Goal: Task Accomplishment & Management: Manage account settings

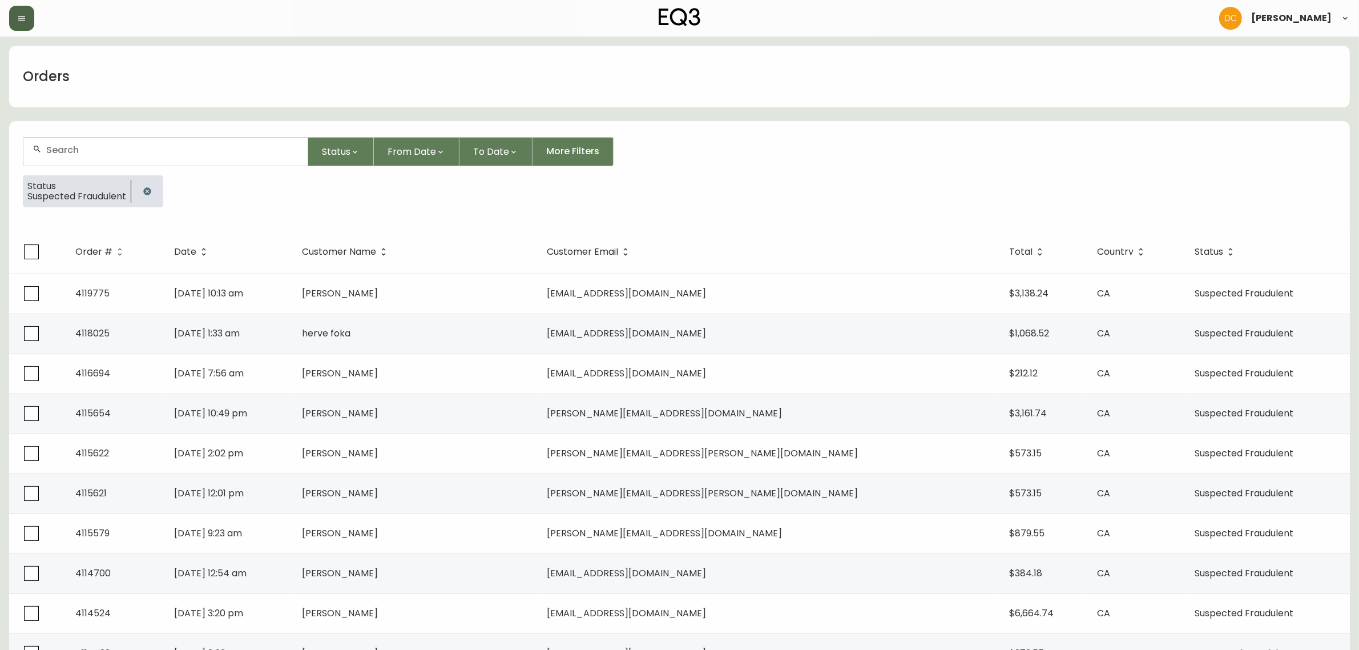
click at [17, 25] on button "button" at bounding box center [21, 18] width 25 height 25
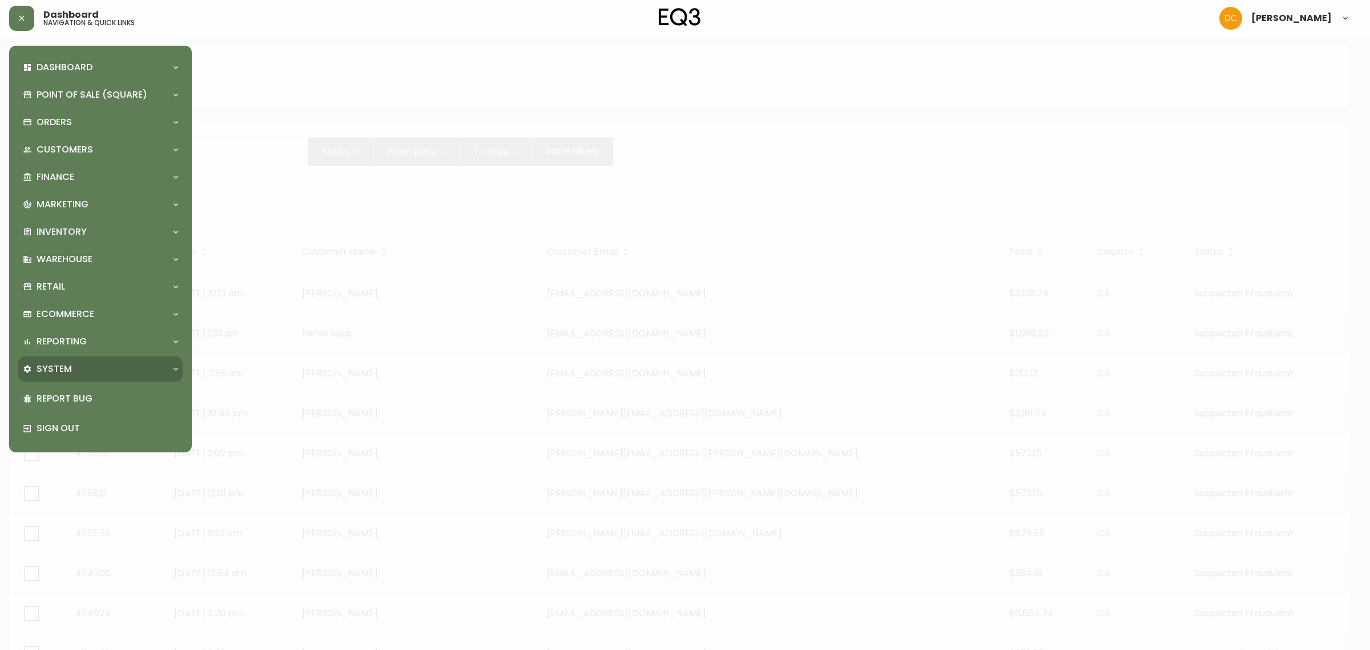
click at [67, 377] on div "System" at bounding box center [100, 368] width 164 height 25
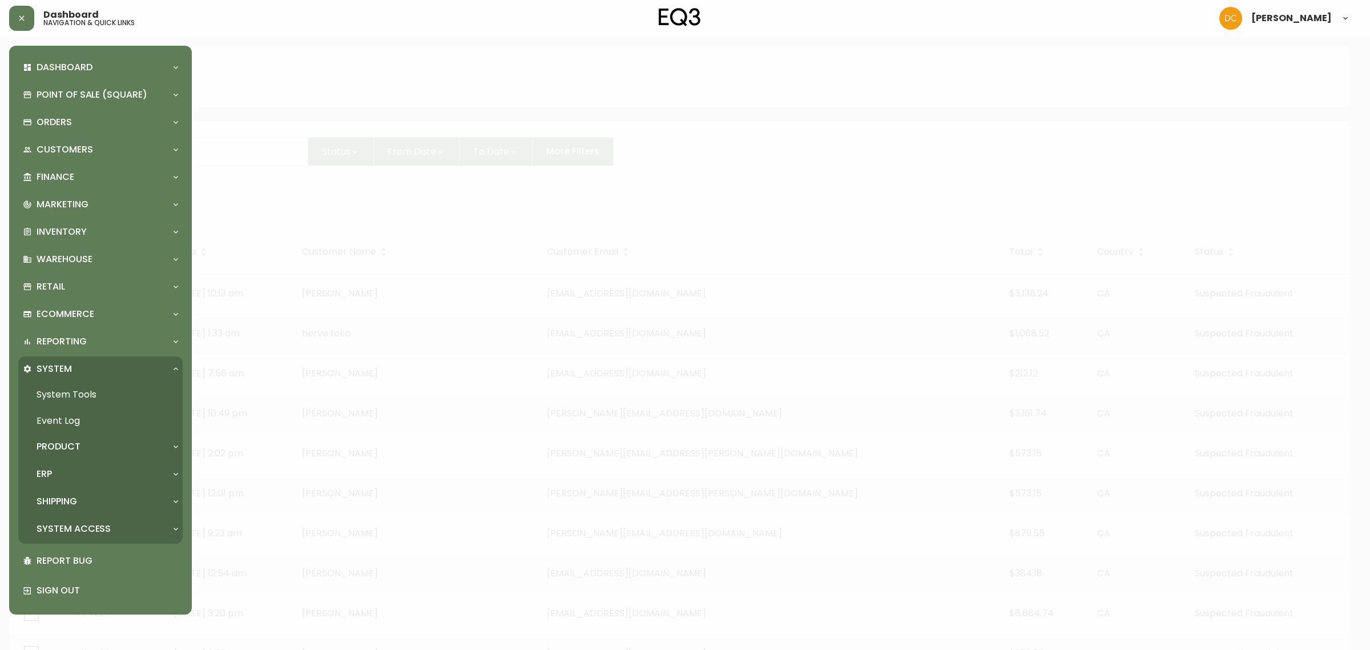
click at [80, 471] on div "ERP" at bounding box center [95, 473] width 144 height 13
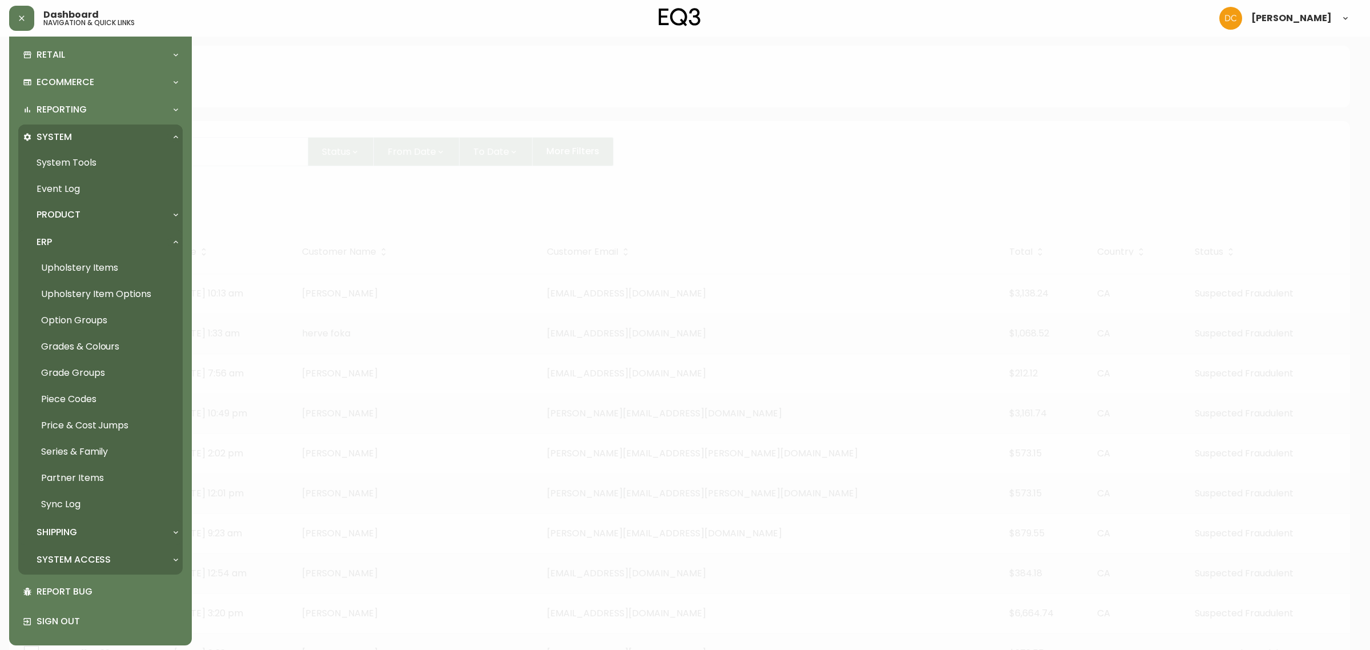
scroll to position [232, 0]
click at [101, 558] on p "System Access" at bounding box center [74, 559] width 74 height 13
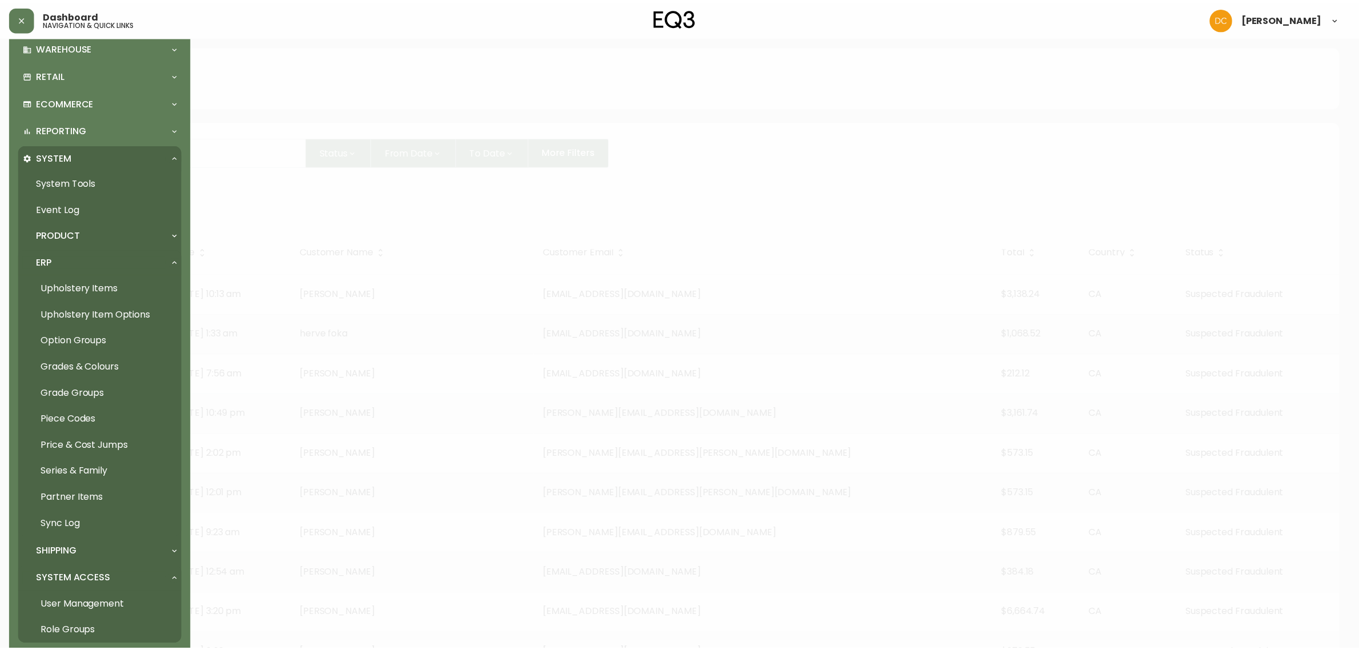
scroll to position [143, 0]
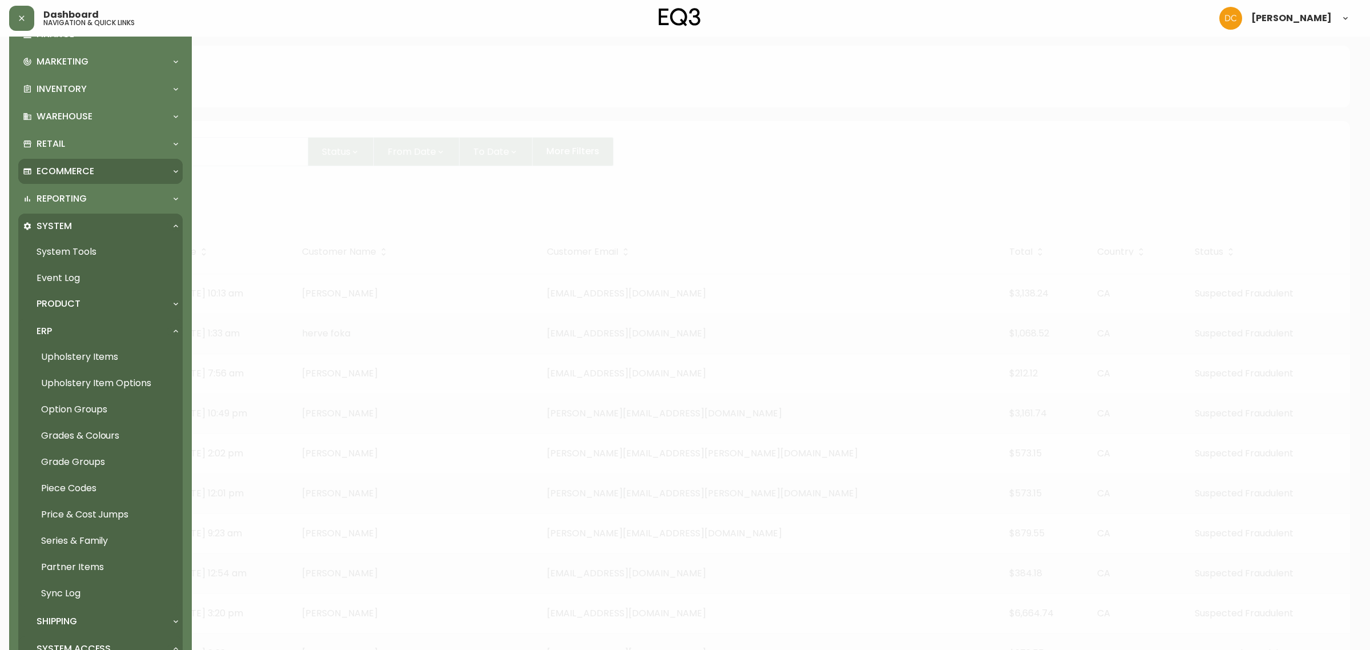
click at [87, 169] on p "Ecommerce" at bounding box center [66, 171] width 58 height 13
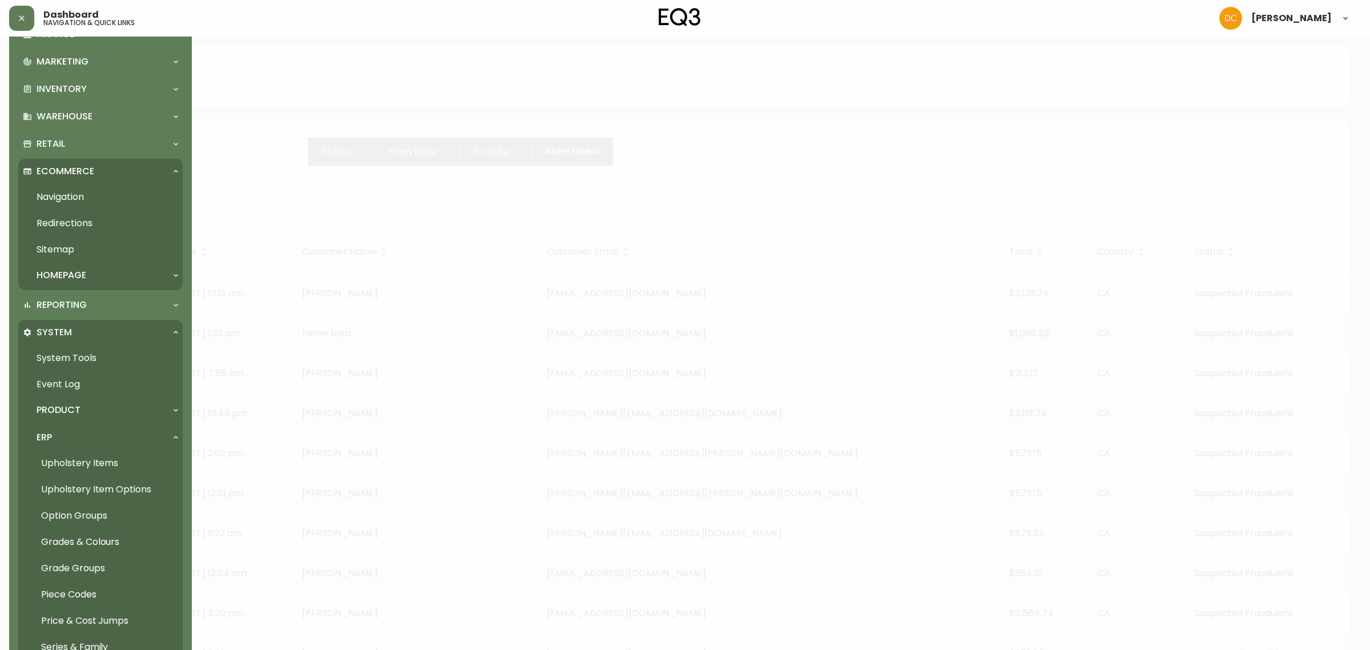
click at [73, 276] on p "Homepage" at bounding box center [62, 275] width 50 height 13
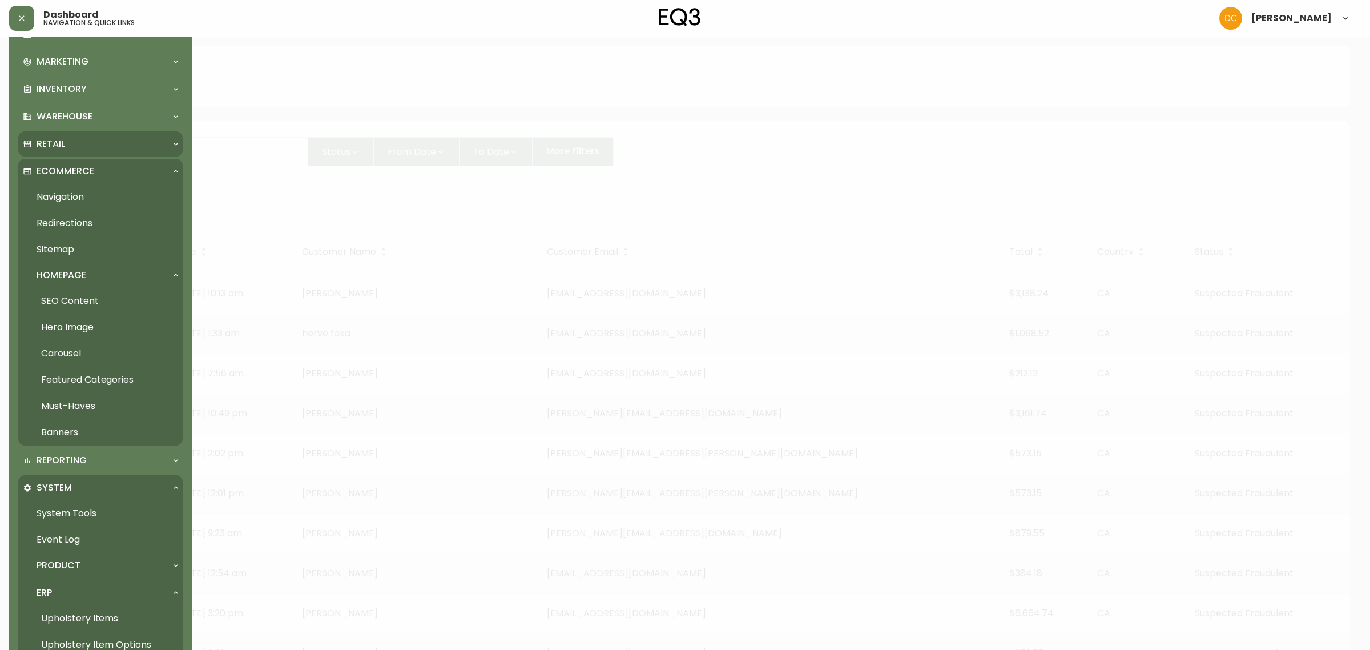
click at [80, 140] on div "Retail" at bounding box center [95, 144] width 144 height 13
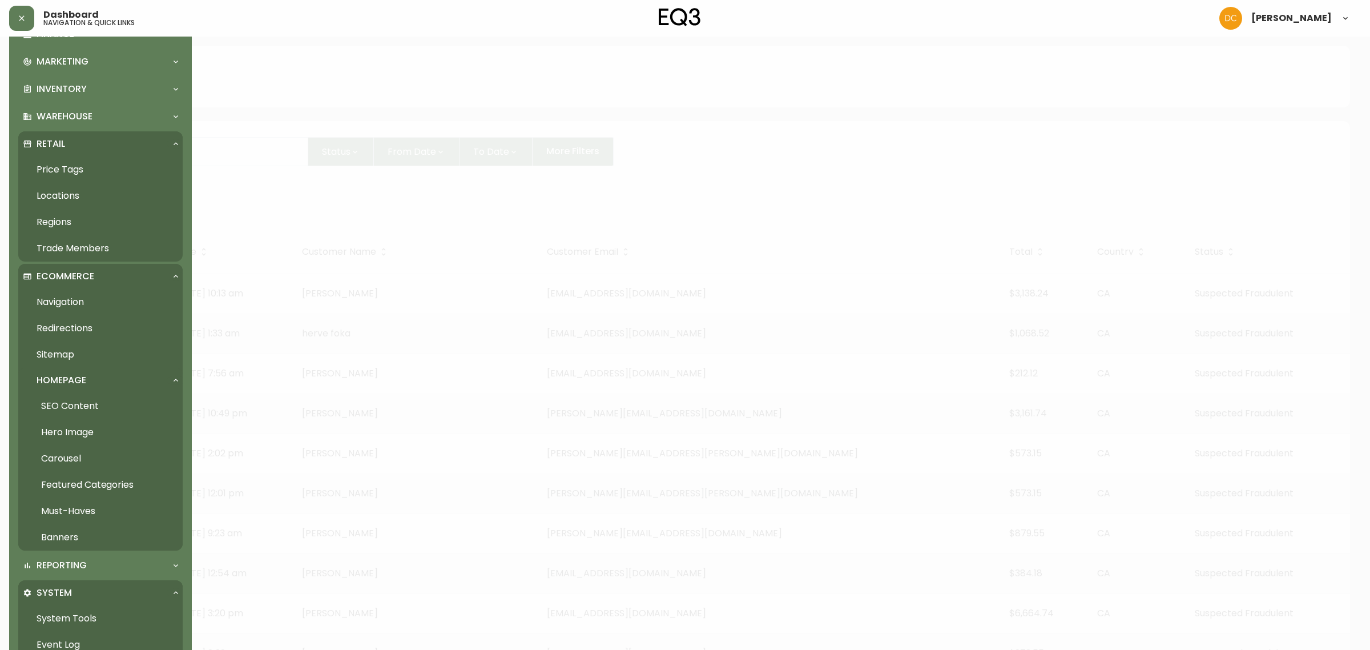
click at [84, 194] on link "Locations" at bounding box center [100, 196] width 164 height 26
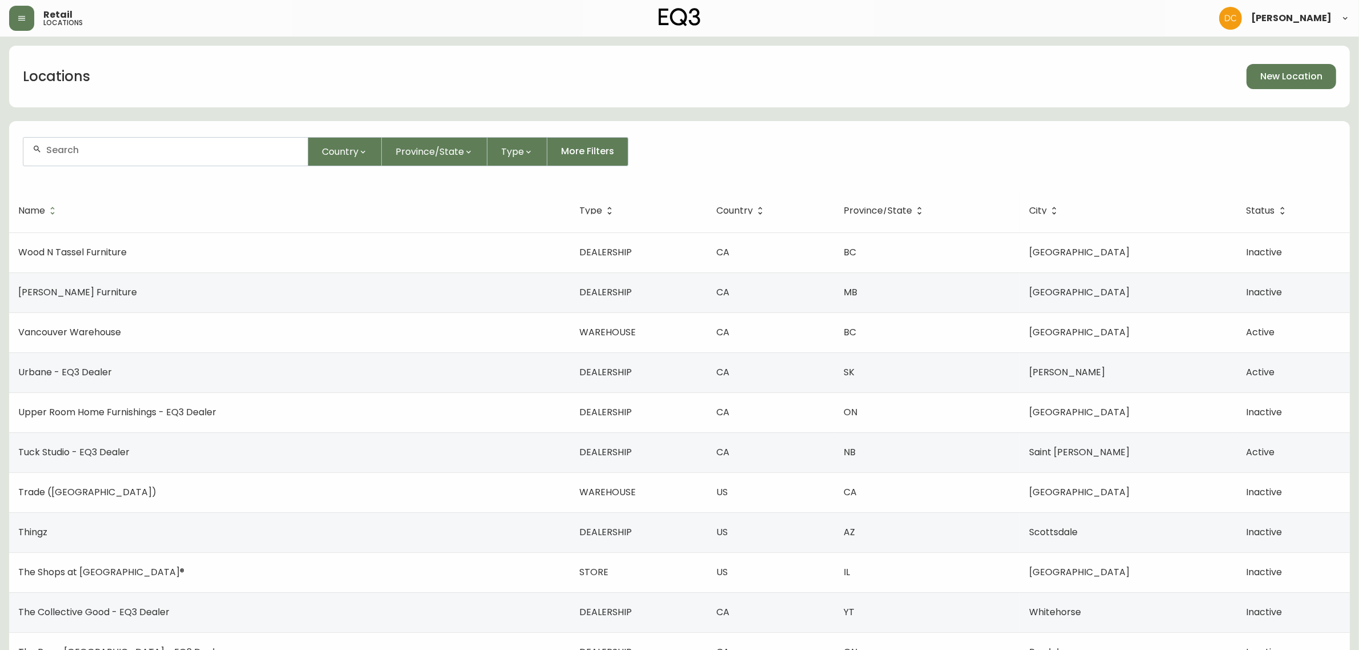
click at [213, 144] on input "text" at bounding box center [172, 149] width 252 height 11
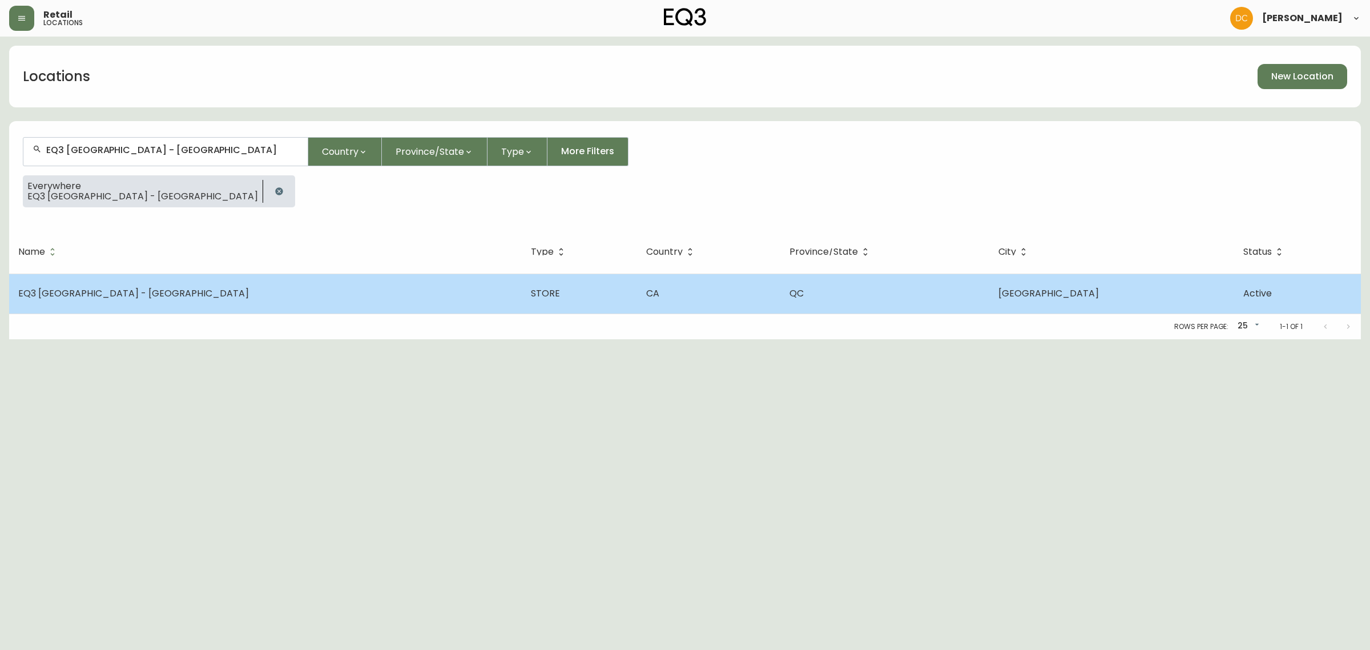
type input "EQ3 [GEOGRAPHIC_DATA] - [GEOGRAPHIC_DATA]"
click at [301, 301] on td "EQ3 [GEOGRAPHIC_DATA] - [GEOGRAPHIC_DATA]" at bounding box center [265, 293] width 513 height 40
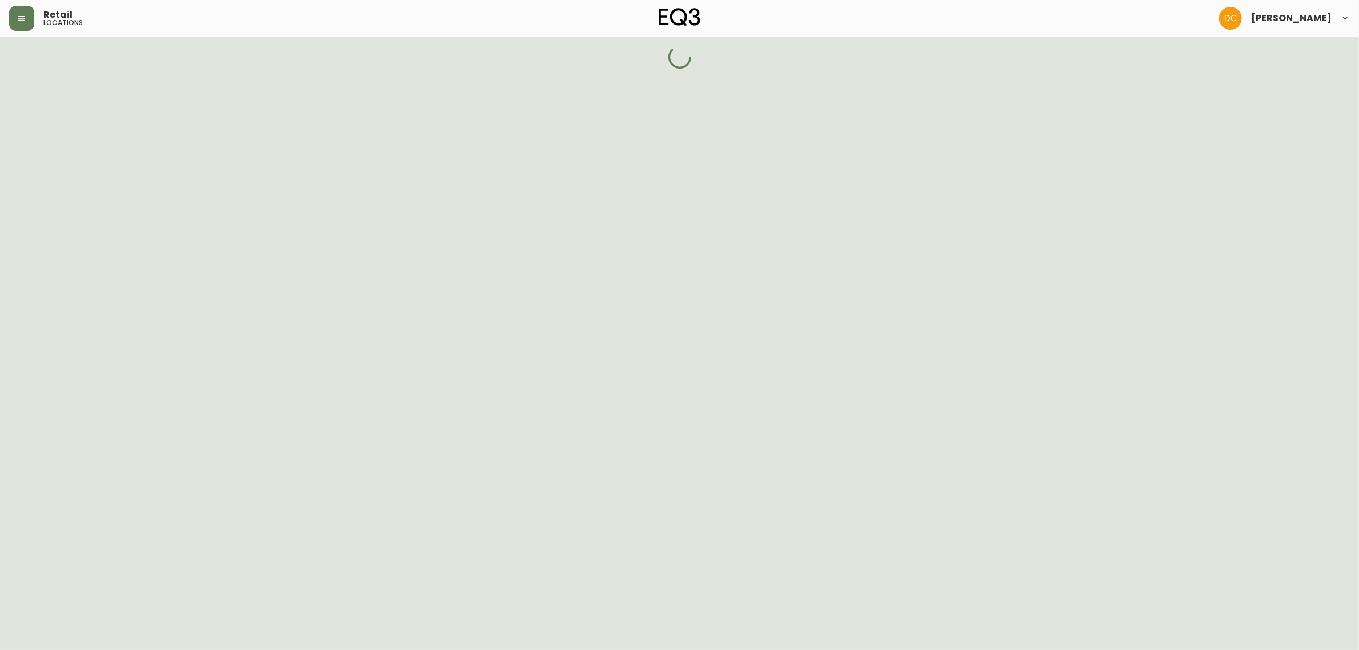
select select "QC"
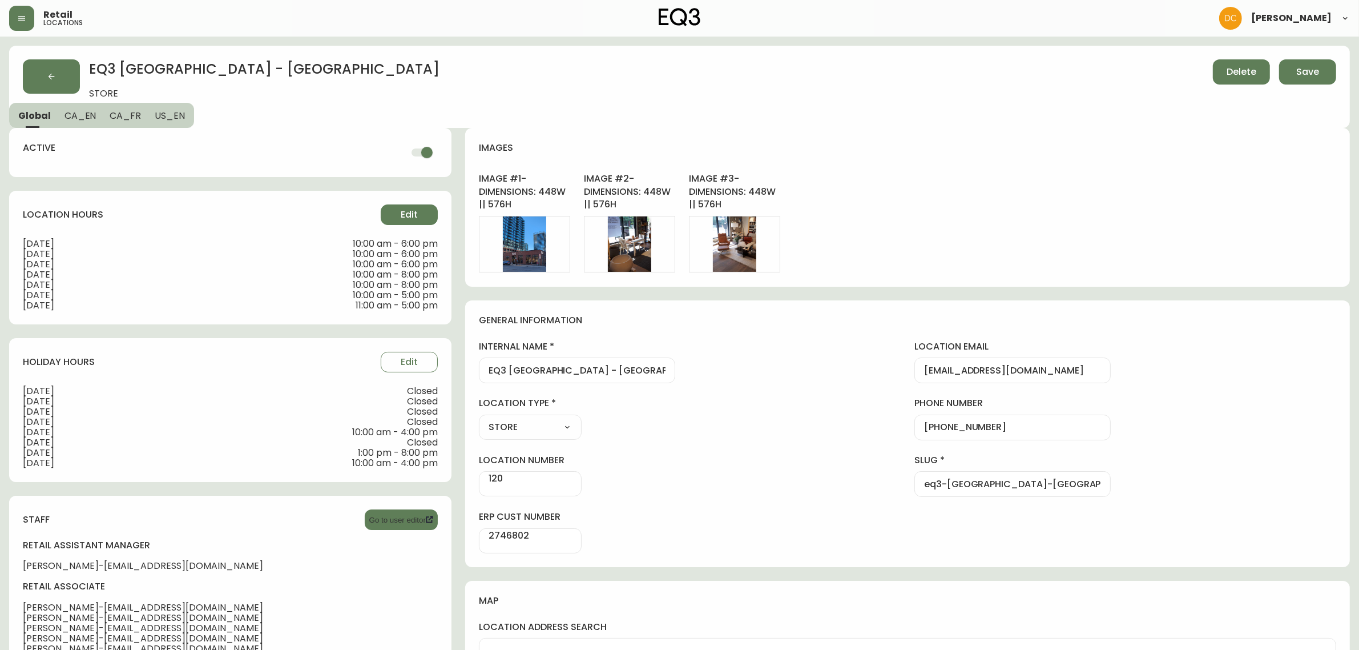
click at [401, 213] on span "Edit" at bounding box center [409, 214] width 17 height 13
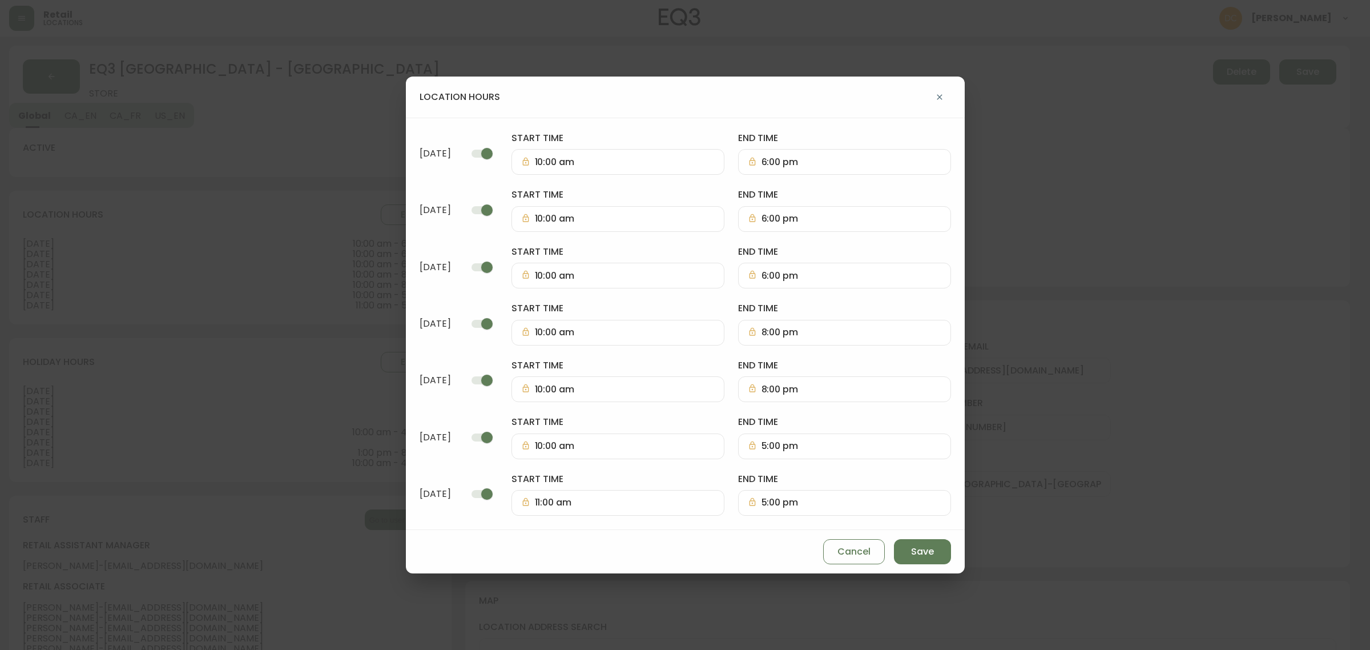
click at [805, 327] on input "8:00 pm" at bounding box center [851, 332] width 180 height 11
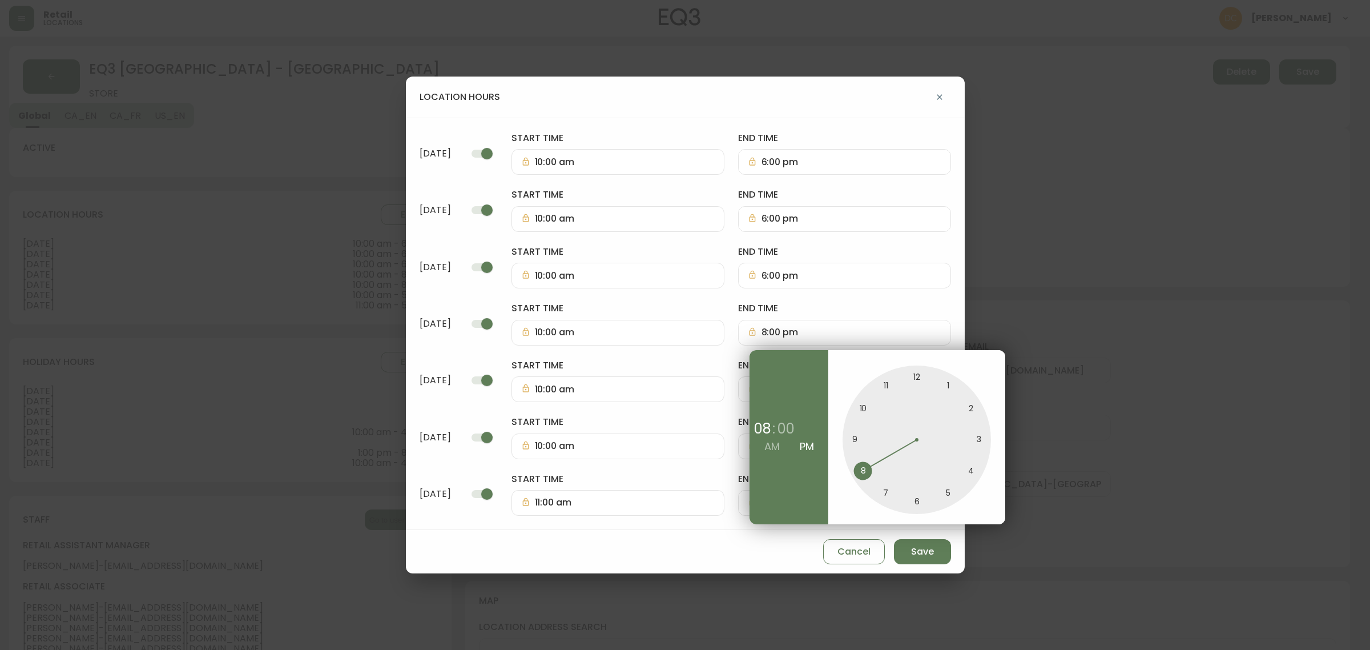
click at [917, 501] on div at bounding box center [916, 439] width 148 height 148
type input "6:00 pm"
click at [872, 304] on div at bounding box center [685, 325] width 1370 height 650
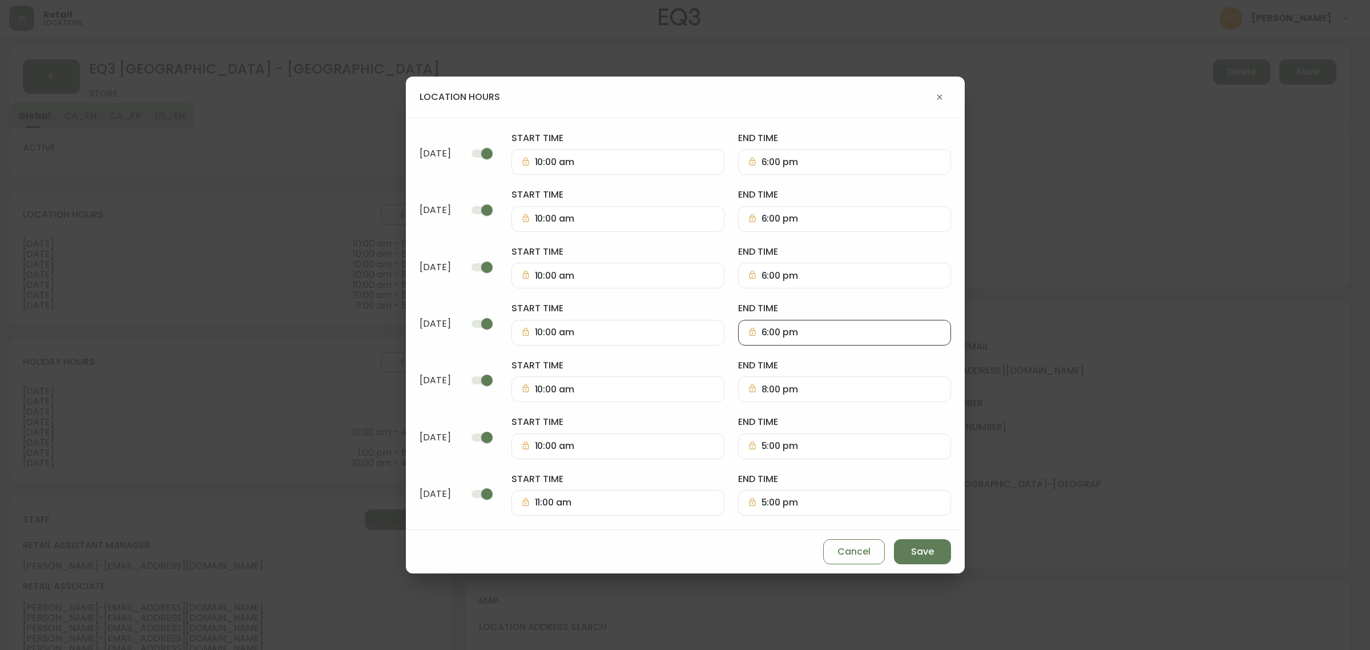
click at [812, 389] on input "8:00 pm" at bounding box center [851, 389] width 180 height 11
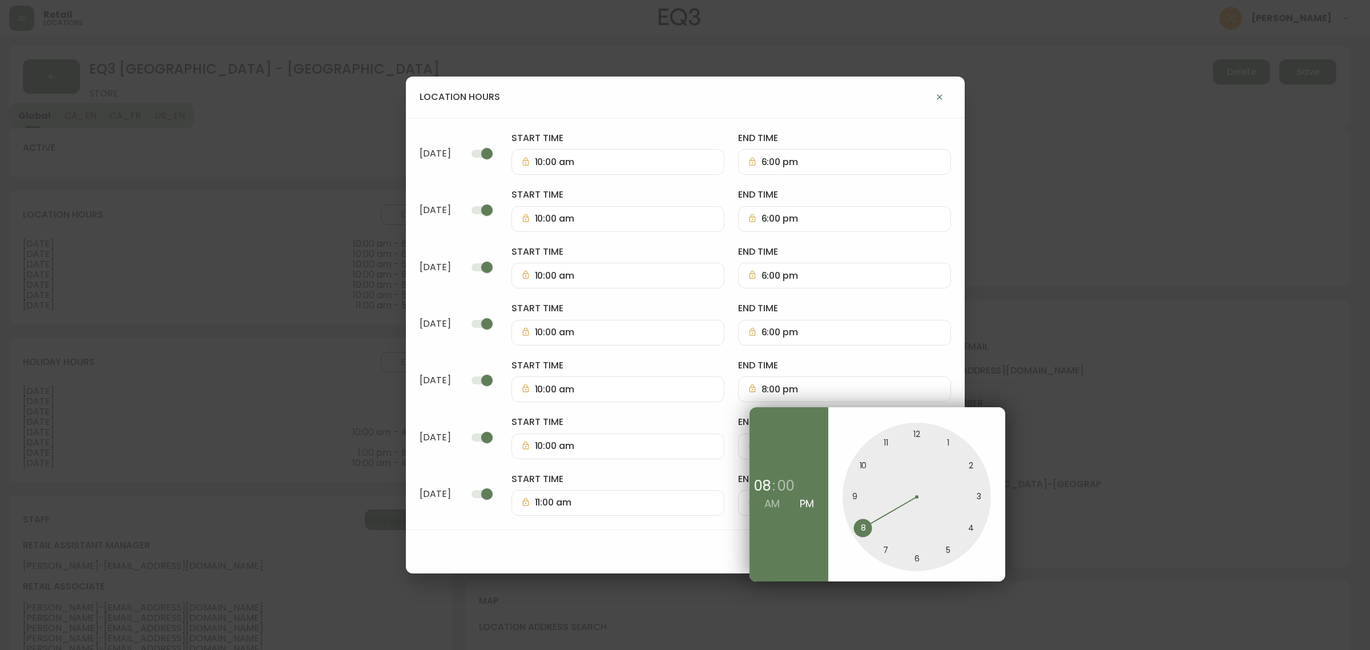
click at [914, 555] on div at bounding box center [916, 496] width 148 height 148
type input "6:00 pm"
click at [863, 357] on div at bounding box center [685, 325] width 1370 height 650
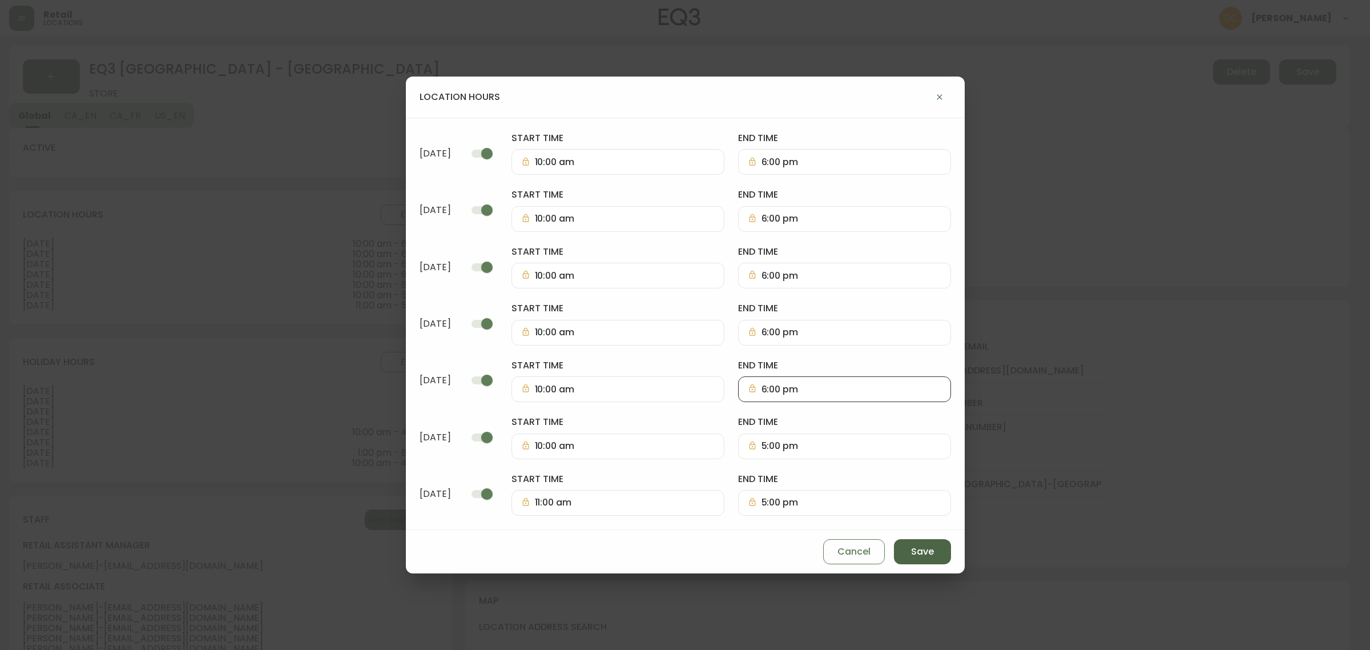
click at [894, 551] on button "Save" at bounding box center [922, 551] width 57 height 25
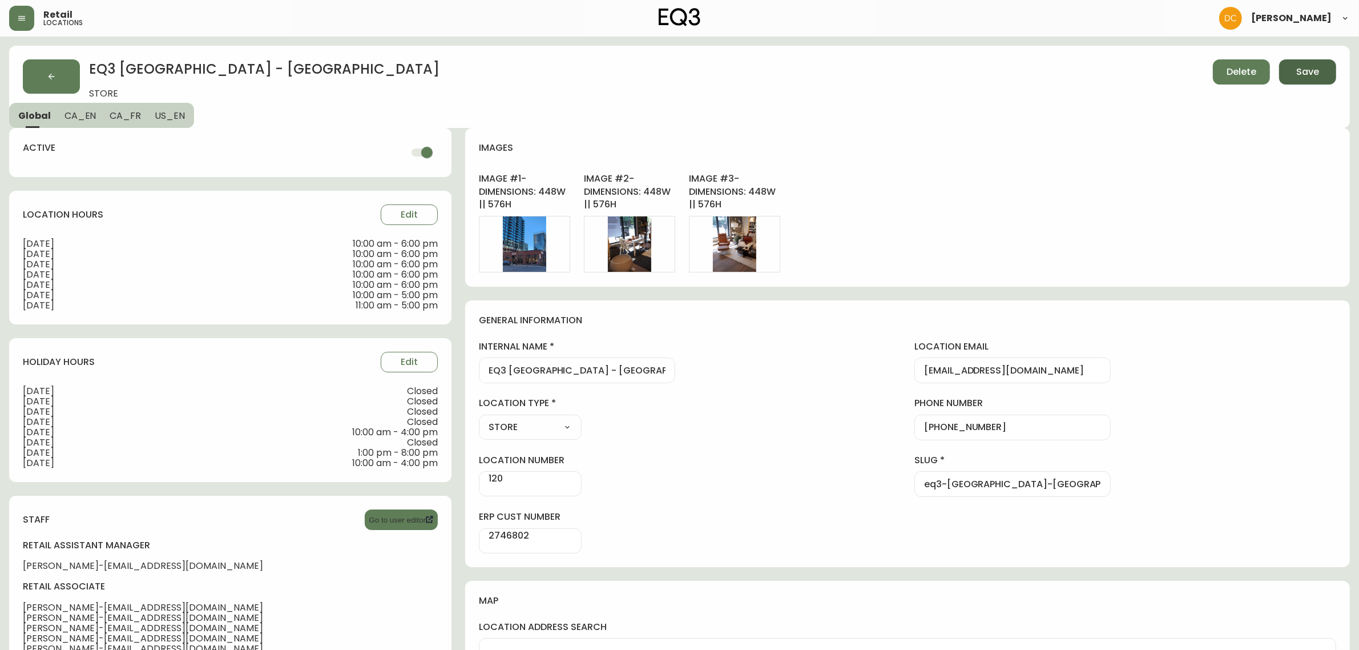
click at [1299, 79] on button "Save" at bounding box center [1307, 71] width 57 height 25
